Goal: Information Seeking & Learning: Learn about a topic

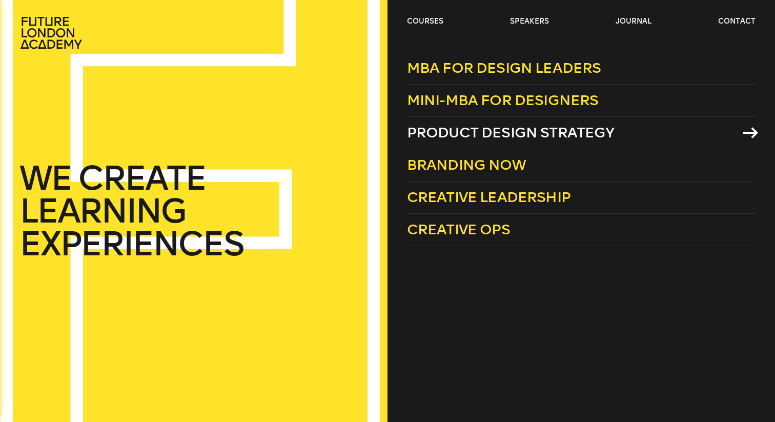
click at [490, 133] on span "Product Design Strategy" at bounding box center [510, 132] width 207 height 17
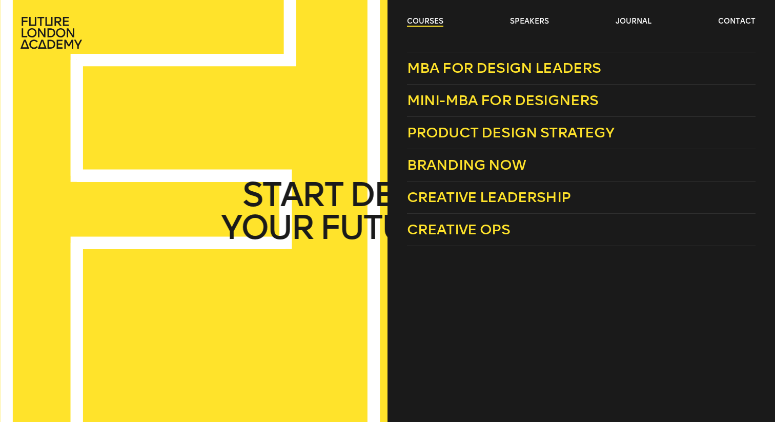
click at [433, 17] on link "courses" at bounding box center [425, 21] width 36 height 10
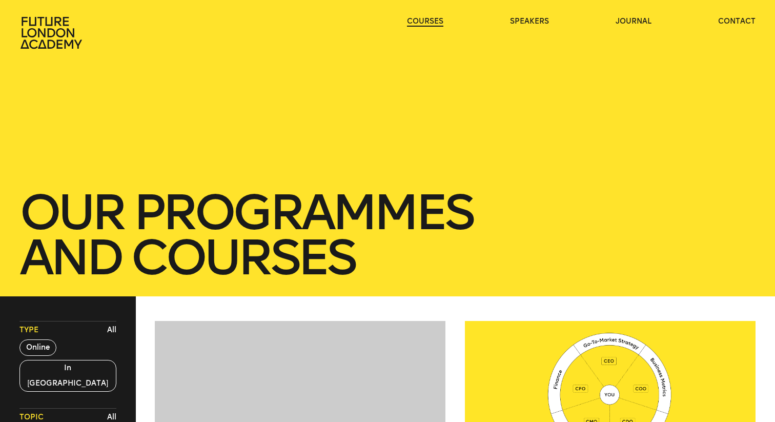
click at [433, 17] on link "courses" at bounding box center [425, 21] width 36 height 10
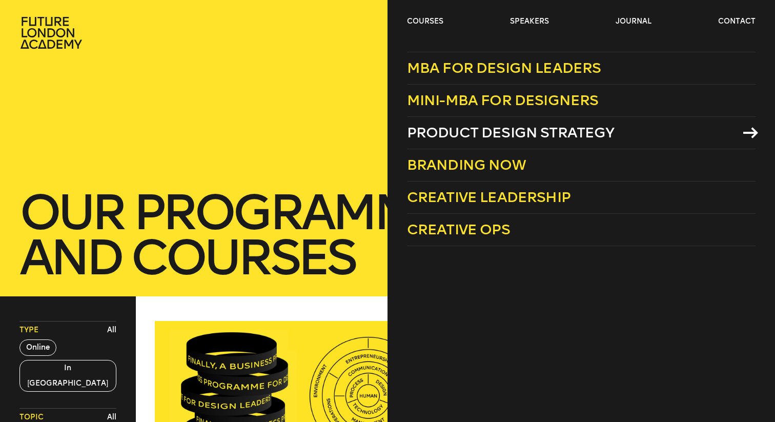
click at [440, 137] on span "Product Design Strategy" at bounding box center [510, 132] width 207 height 17
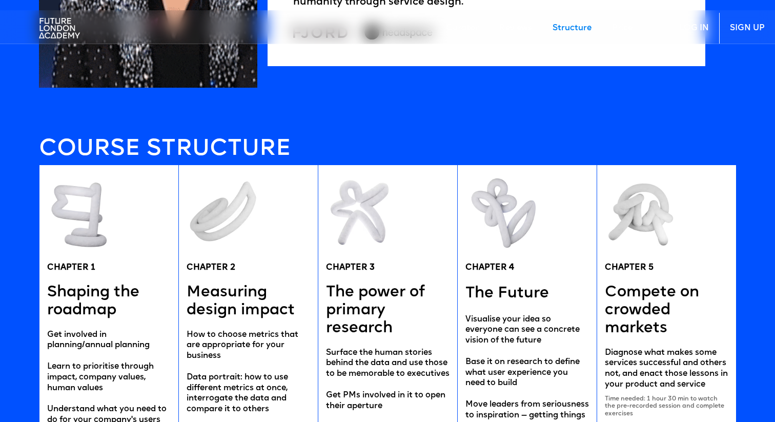
scroll to position [1866, 0]
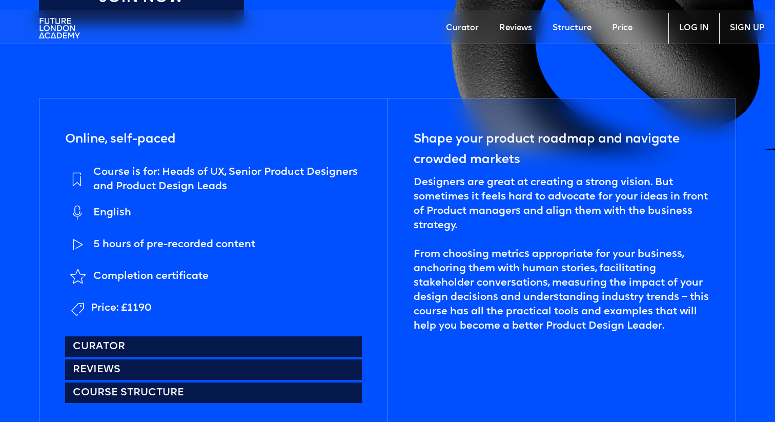
scroll to position [384, 0]
